Goal: Information Seeking & Learning: Learn about a topic

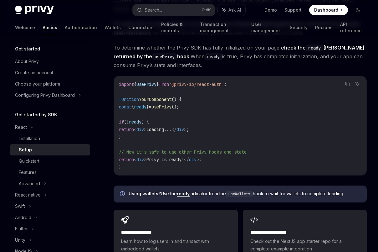
scroll to position [750, 0]
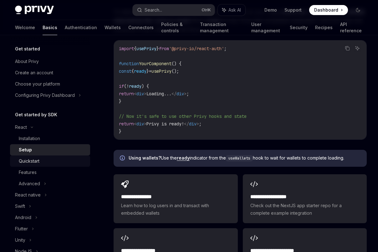
click at [27, 164] on div "Quickstart" at bounding box center [29, 161] width 21 height 8
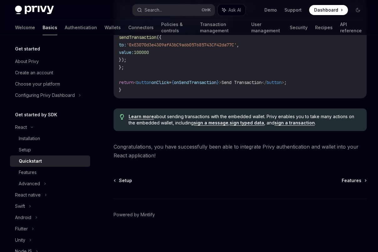
scroll to position [615, 0]
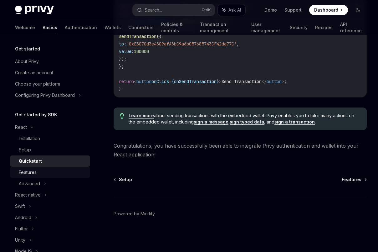
click at [29, 171] on div "Features" at bounding box center [28, 172] width 18 height 8
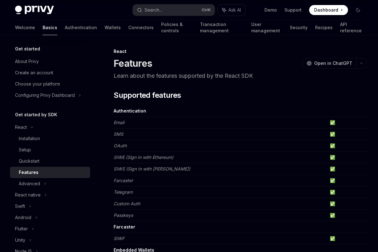
scroll to position [418, 0]
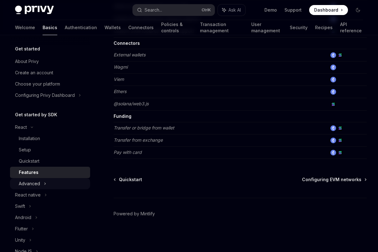
click at [30, 183] on div "Advanced" at bounding box center [29, 184] width 21 height 8
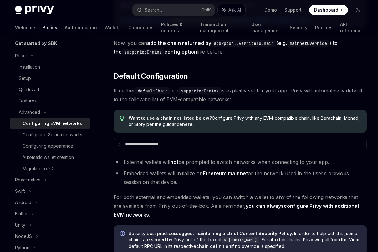
scroll to position [1107, 0]
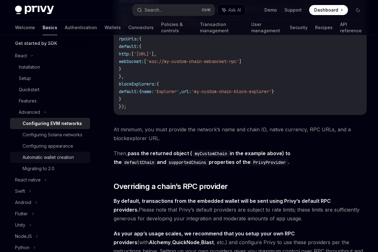
click at [40, 158] on div "Automatic wallet creation" at bounding box center [48, 157] width 51 height 8
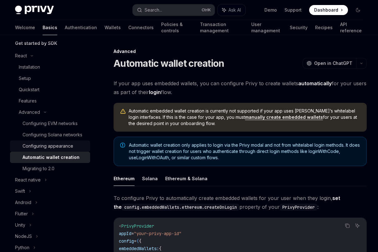
click at [59, 145] on div "Configuring appearance" at bounding box center [48, 146] width 51 height 8
type textarea "*"
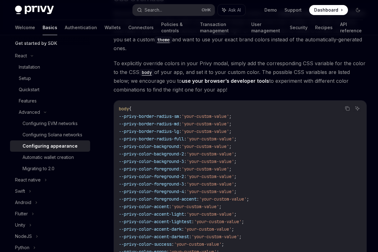
scroll to position [1474, 0]
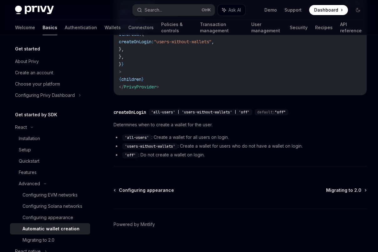
scroll to position [232, 0]
